Goal: Task Accomplishment & Management: Use online tool/utility

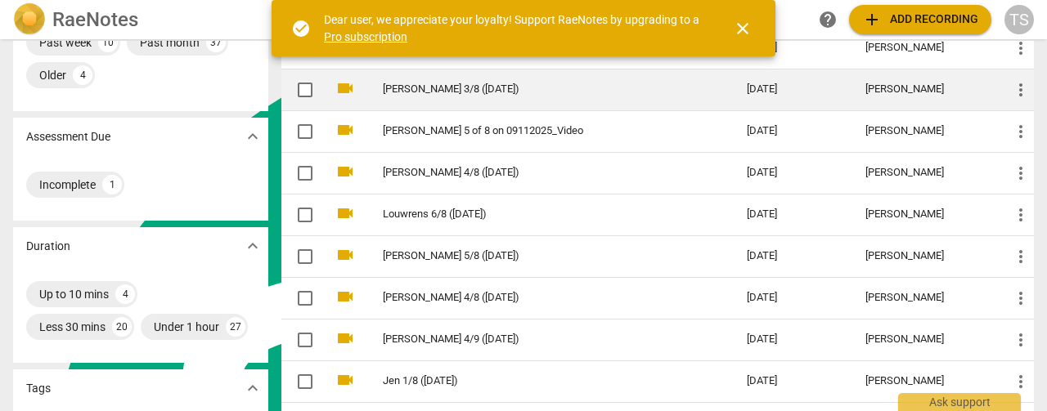
scroll to position [245, 0]
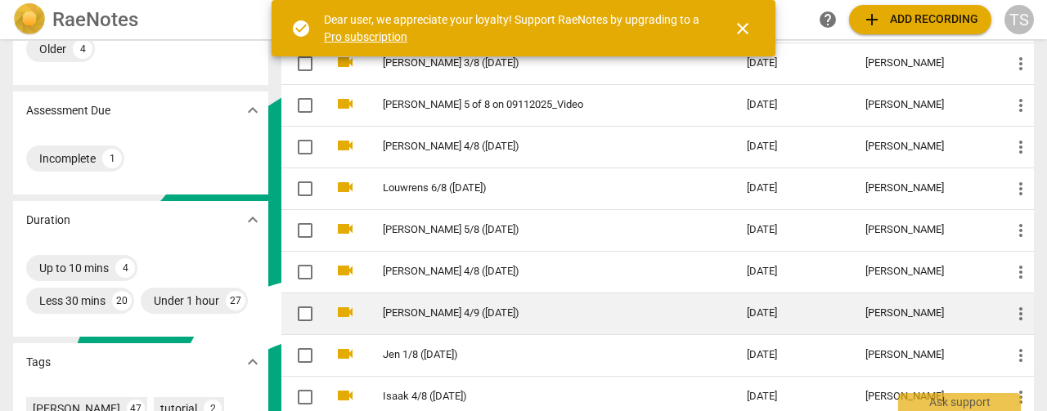
click at [462, 316] on link "[PERSON_NAME] 4/9 ([DATE])" at bounding box center [535, 314] width 305 height 12
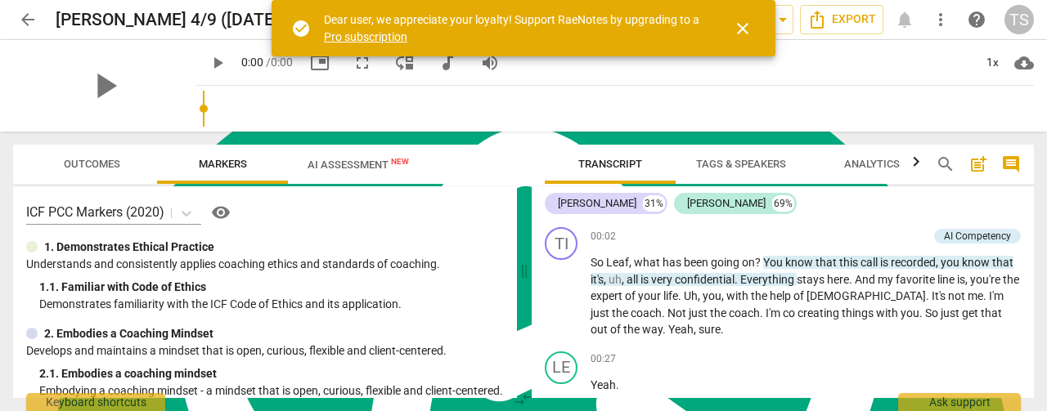
click at [744, 34] on span "close" at bounding box center [743, 29] width 20 height 20
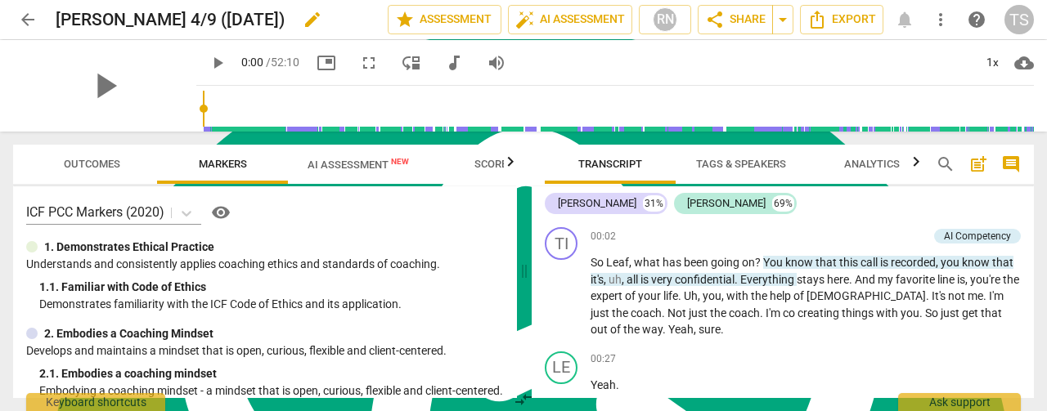
click at [303, 17] on span "edit" at bounding box center [313, 20] width 20 height 20
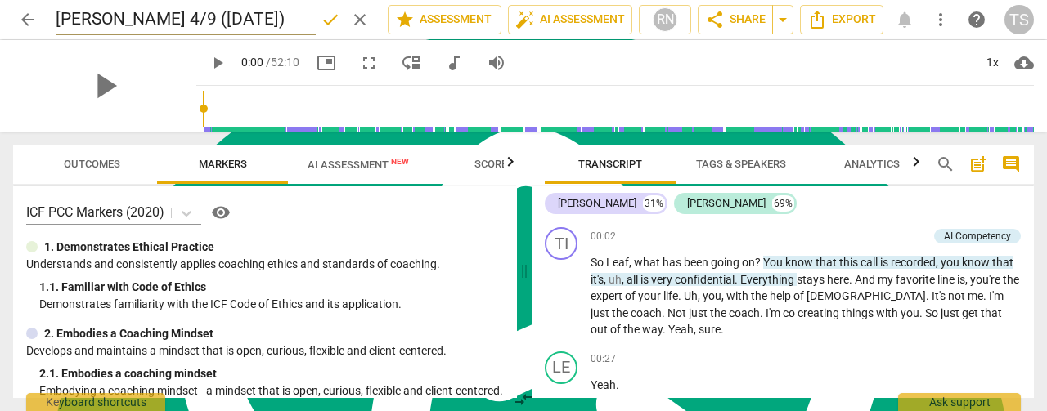
click at [113, 21] on input "[PERSON_NAME] 4/9 ([DATE])" at bounding box center [186, 19] width 260 height 31
type input "[PERSON_NAME] 4/8 ([DATE])"
click at [322, 22] on span "done" at bounding box center [331, 20] width 20 height 20
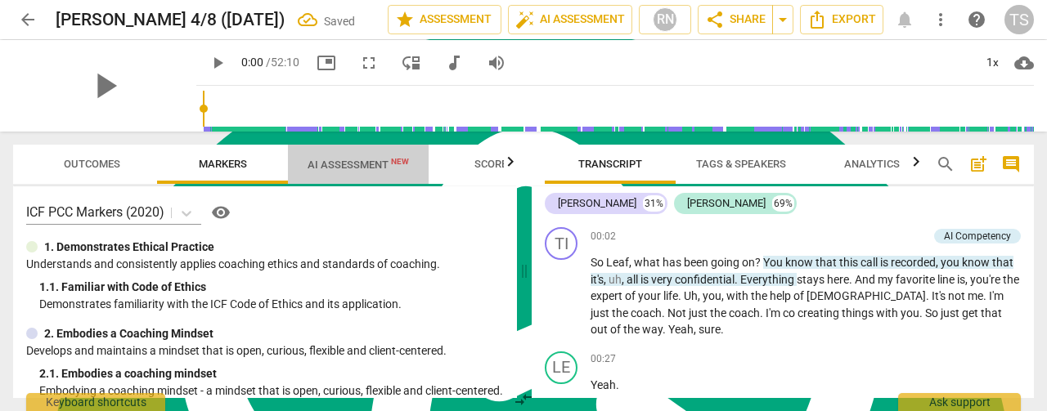
click at [341, 164] on span "AI Assessment New" at bounding box center [358, 165] width 101 height 12
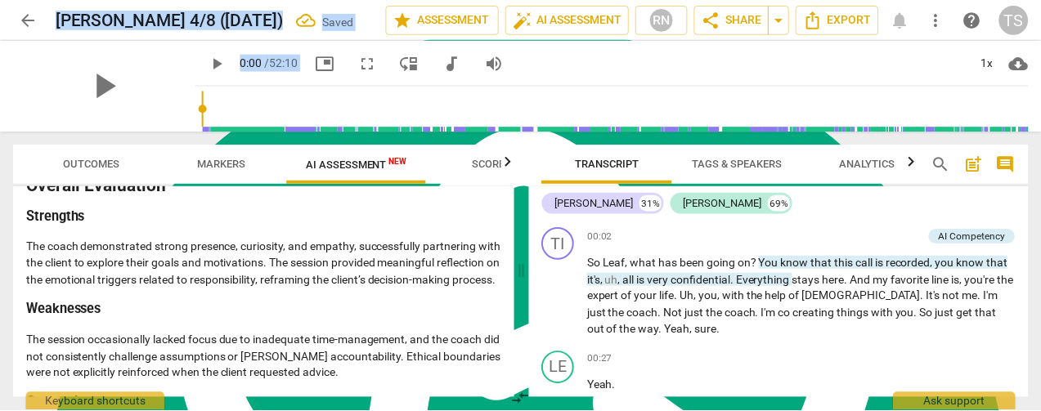
scroll to position [3256, 0]
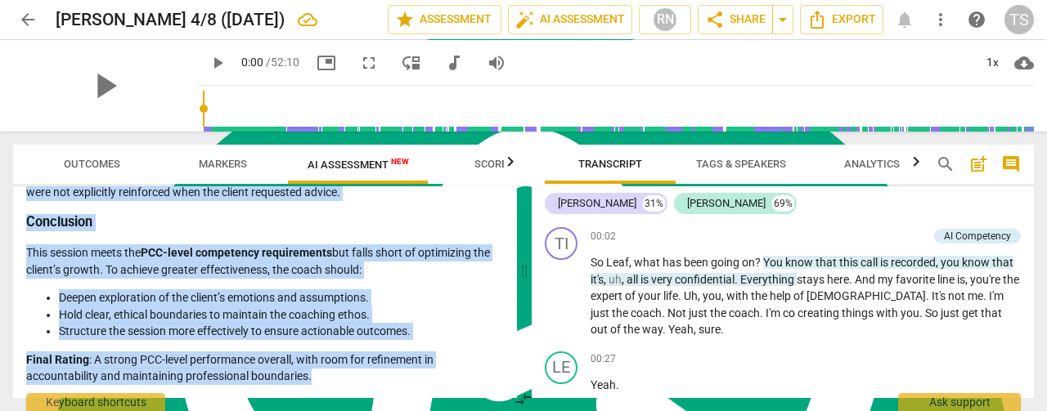
drag, startPoint x: 30, startPoint y: 241, endPoint x: 327, endPoint y: 384, distance: 329.7
type textarea "Loremips do sit Ametc'a Elitseddoei Temporincidi Utla etdolorema aliq enimadmi …"
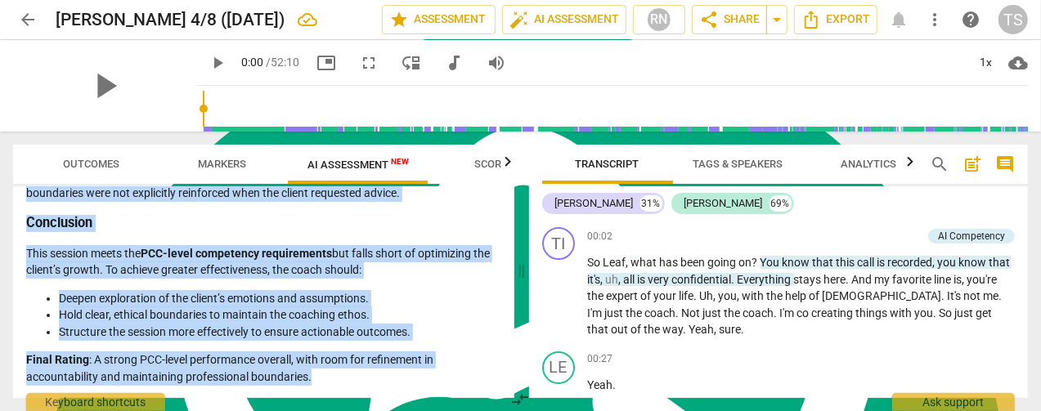
copy div "Loremips do sit Ametc'a Elitseddoei Temporincidi Utla etdolorema aliq enimadmi …"
click at [843, 30] on button "Export" at bounding box center [835, 19] width 83 height 29
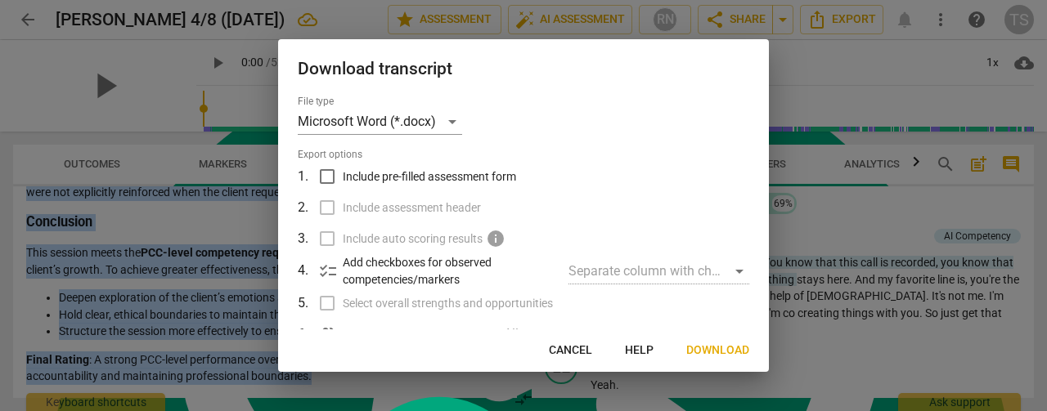
click at [717, 352] on span "Download" at bounding box center [717, 351] width 63 height 16
